Goal: Task Accomplishment & Management: Manage account settings

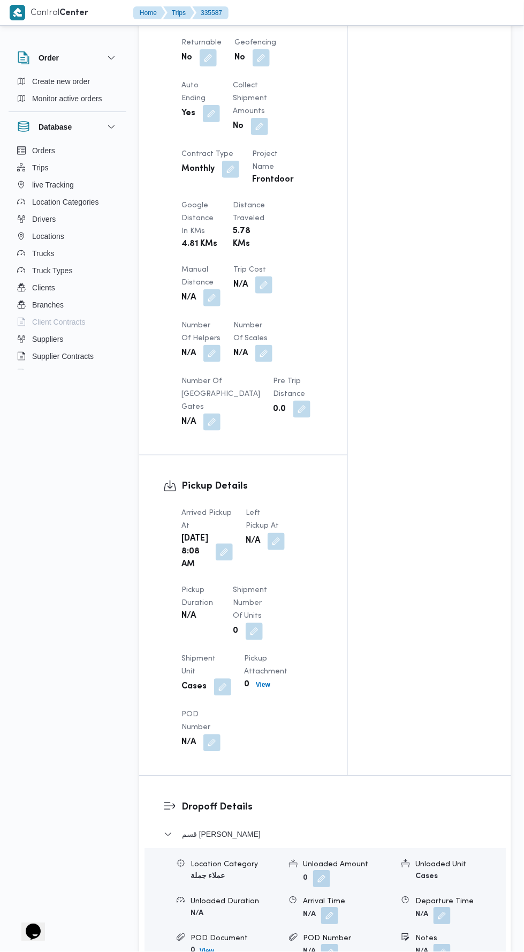
scroll to position [765, 0]
click at [268, 548] on button "button" at bounding box center [276, 539] width 17 height 17
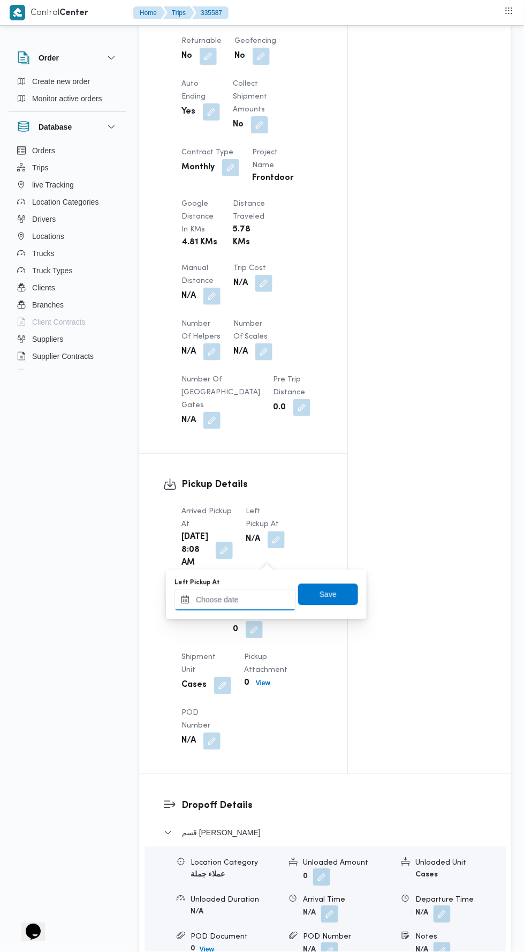
click at [252, 591] on input "Left Pickup At" at bounding box center [236, 599] width 122 height 21
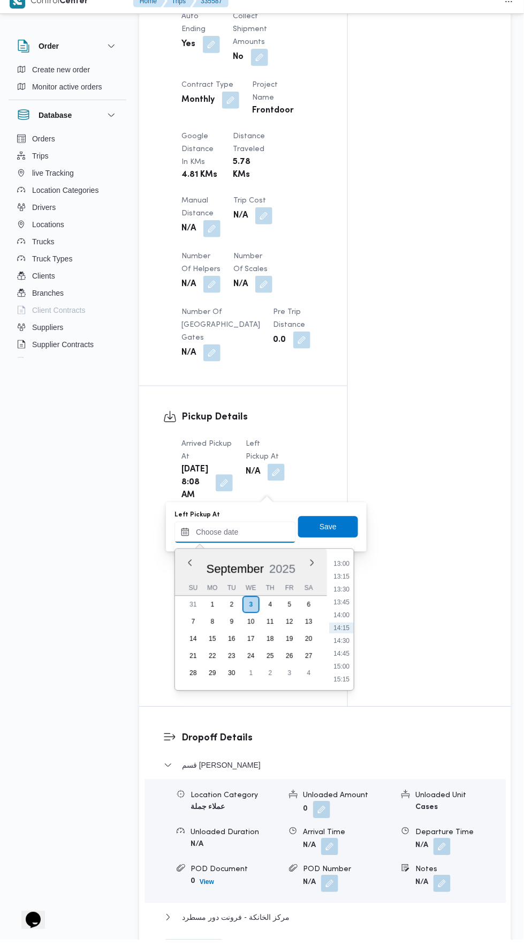
scroll to position [821, 0]
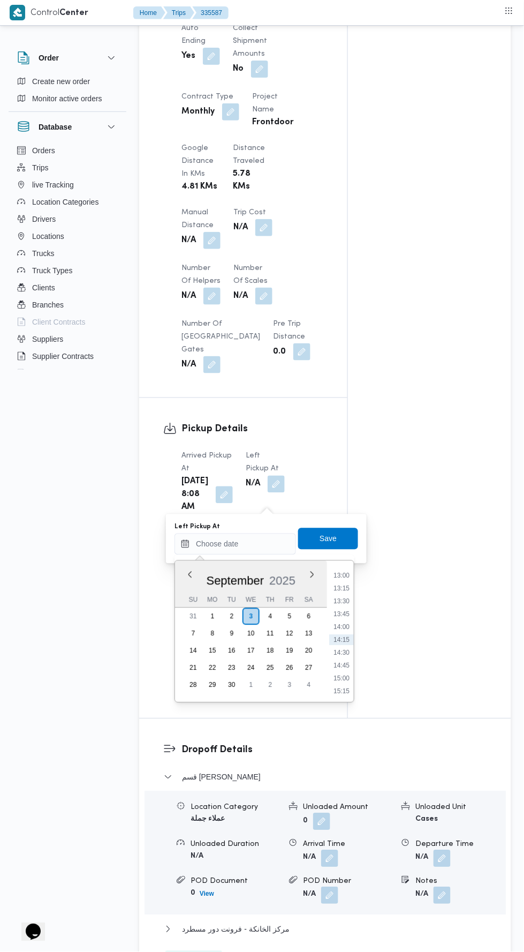
click at [342, 649] on li "14:30" at bounding box center [341, 653] width 25 height 11
type input "[DATE] 14:30"
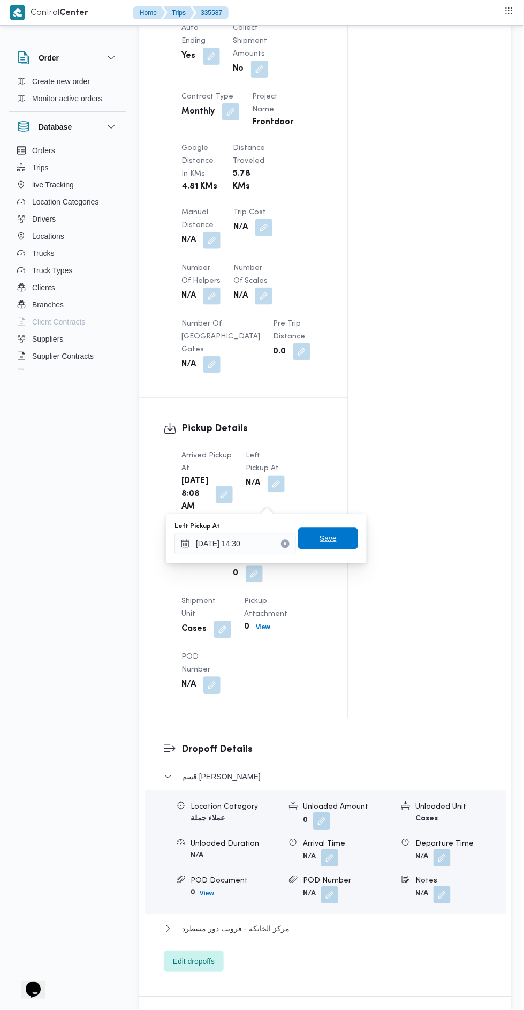
click at [311, 532] on span "Save" at bounding box center [328, 538] width 60 height 21
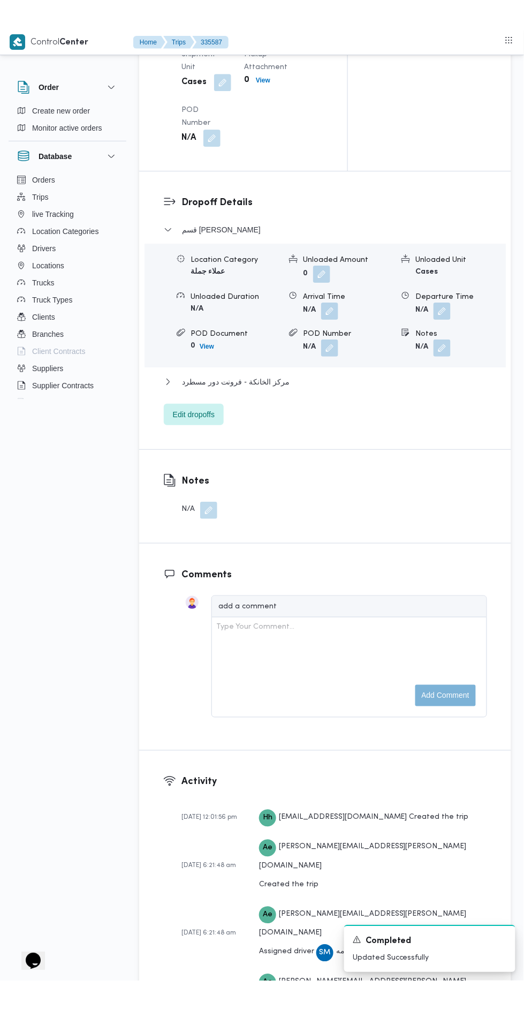
scroll to position [1302, 0]
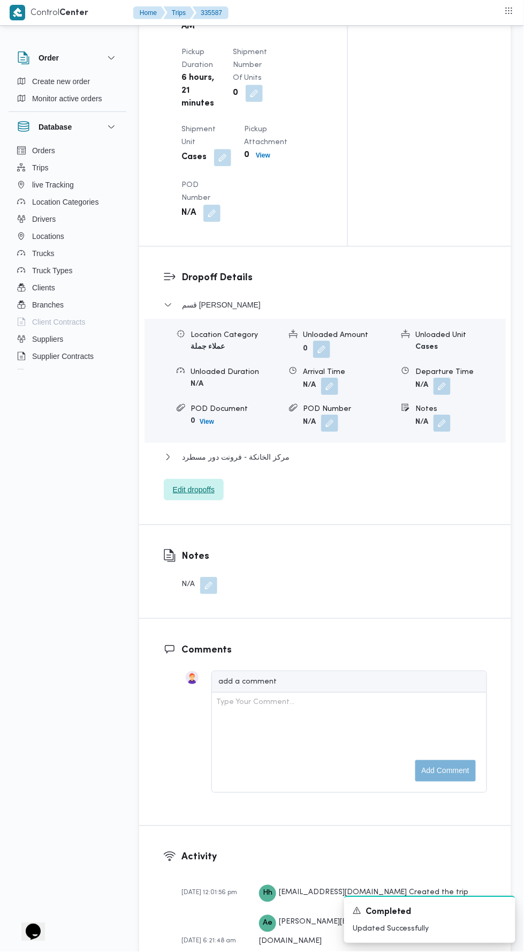
click at [173, 500] on span "Edit dropoffs" at bounding box center [194, 489] width 60 height 21
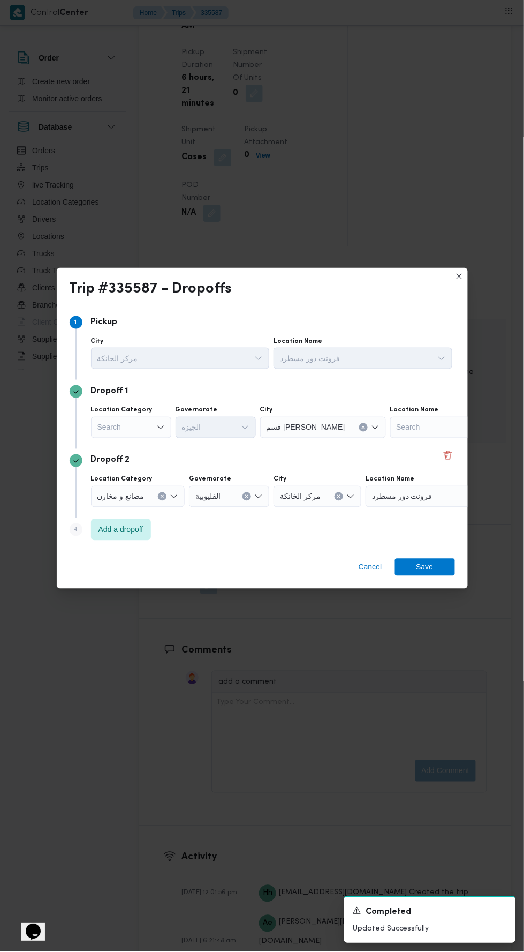
click at [115, 417] on div "Search" at bounding box center [131, 427] width 80 height 21
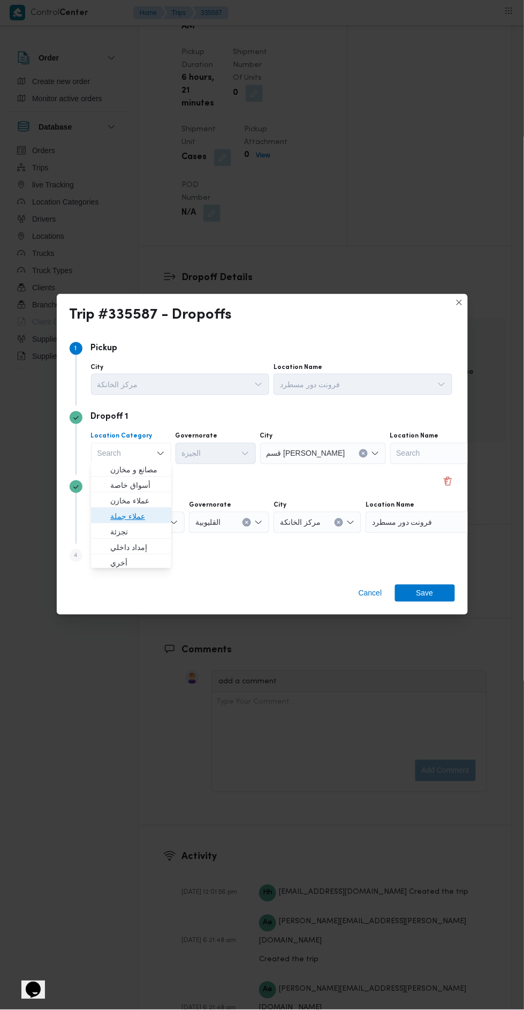
click at [114, 514] on span "عملاء جملة" at bounding box center [137, 516] width 55 height 13
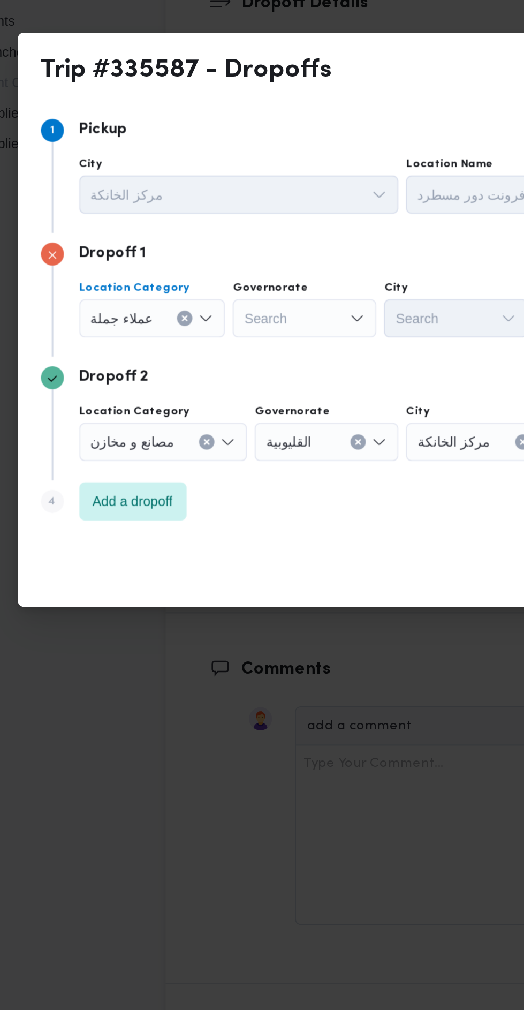
click at [194, 449] on div "Search" at bounding box center [217, 453] width 80 height 21
type input "قاه"
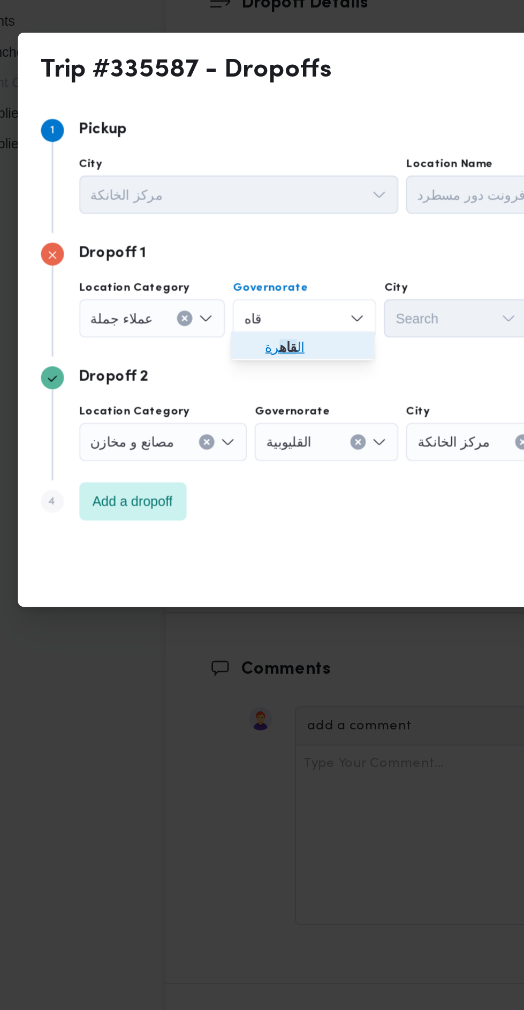
click at [183, 468] on icon "button" at bounding box center [186, 469] width 9 height 9
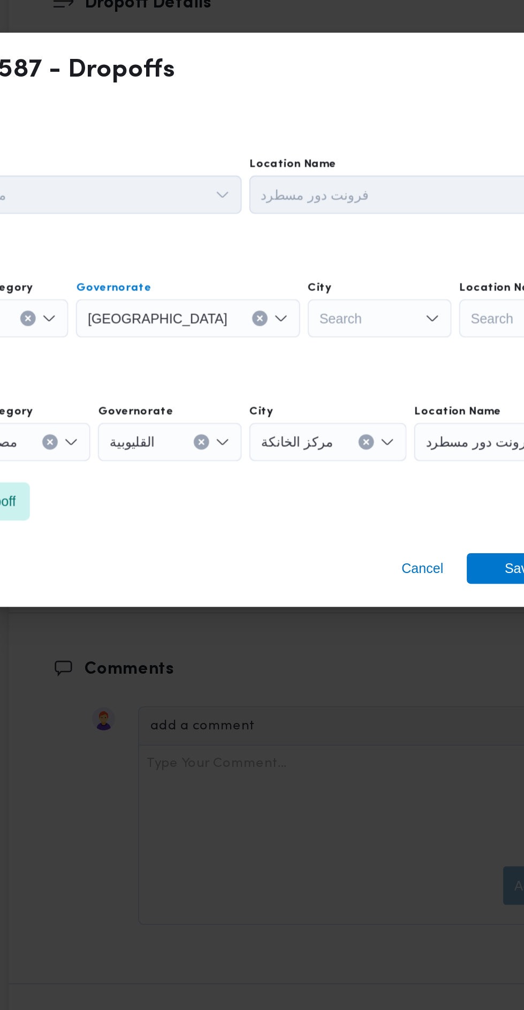
click at [306, 454] on div "Search" at bounding box center [346, 453] width 80 height 21
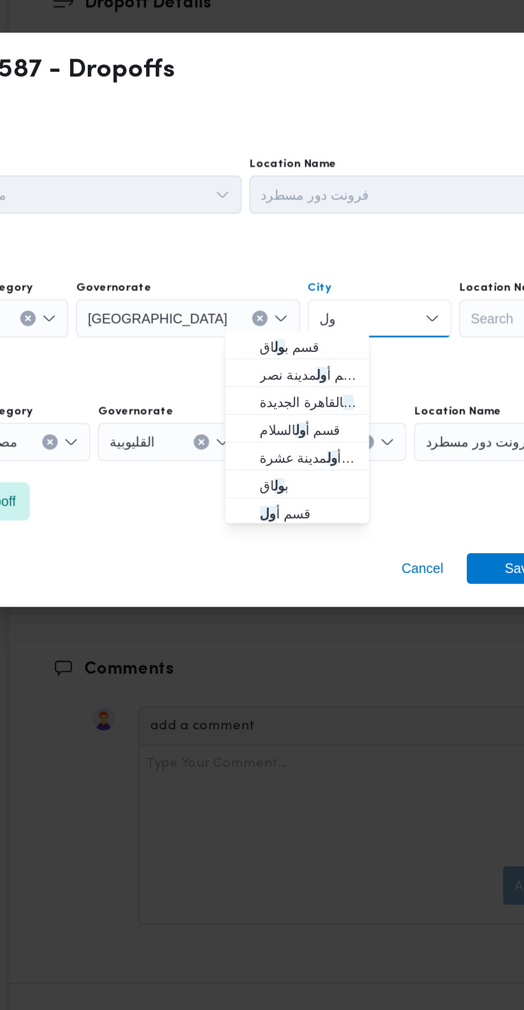
type input "ول"
click at [283, 497] on span "قسم أ ول القاهرة الجديدة" at bounding box center [307, 500] width 55 height 13
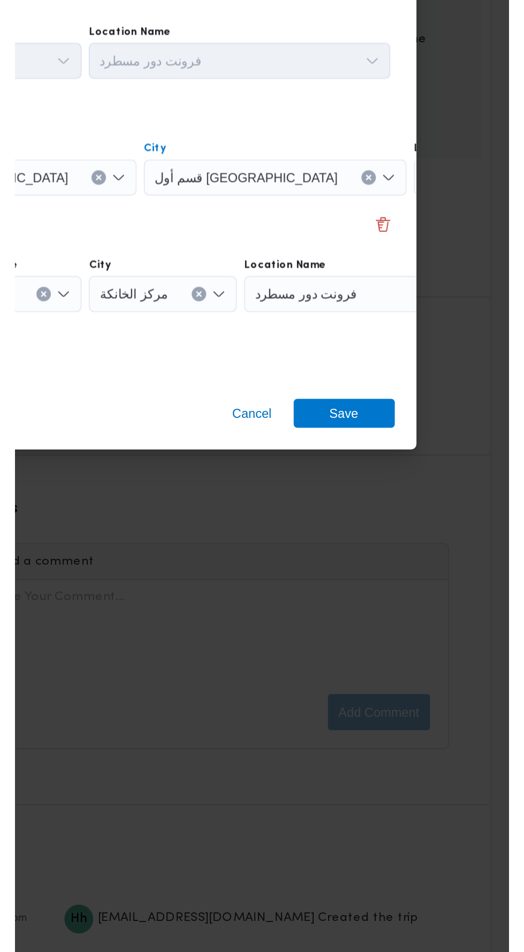
scroll to position [1302, 0]
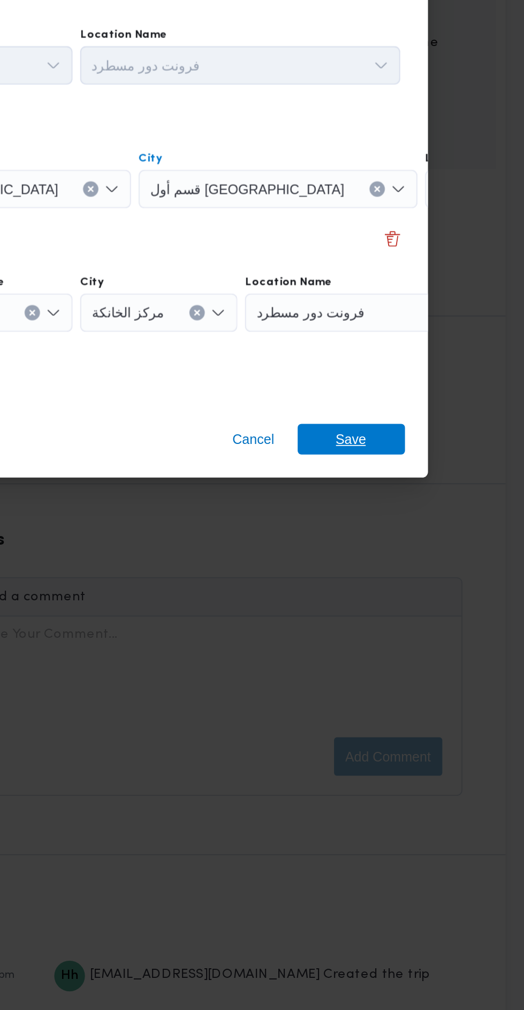
click at [412, 585] on span "Save" at bounding box center [425, 593] width 60 height 17
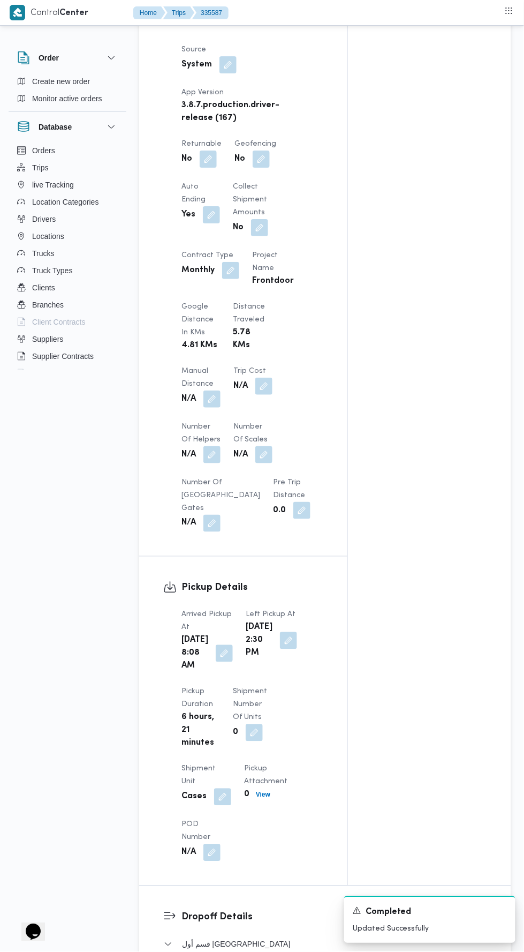
scroll to position [676, 0]
